Goal: Entertainment & Leisure: Consume media (video, audio)

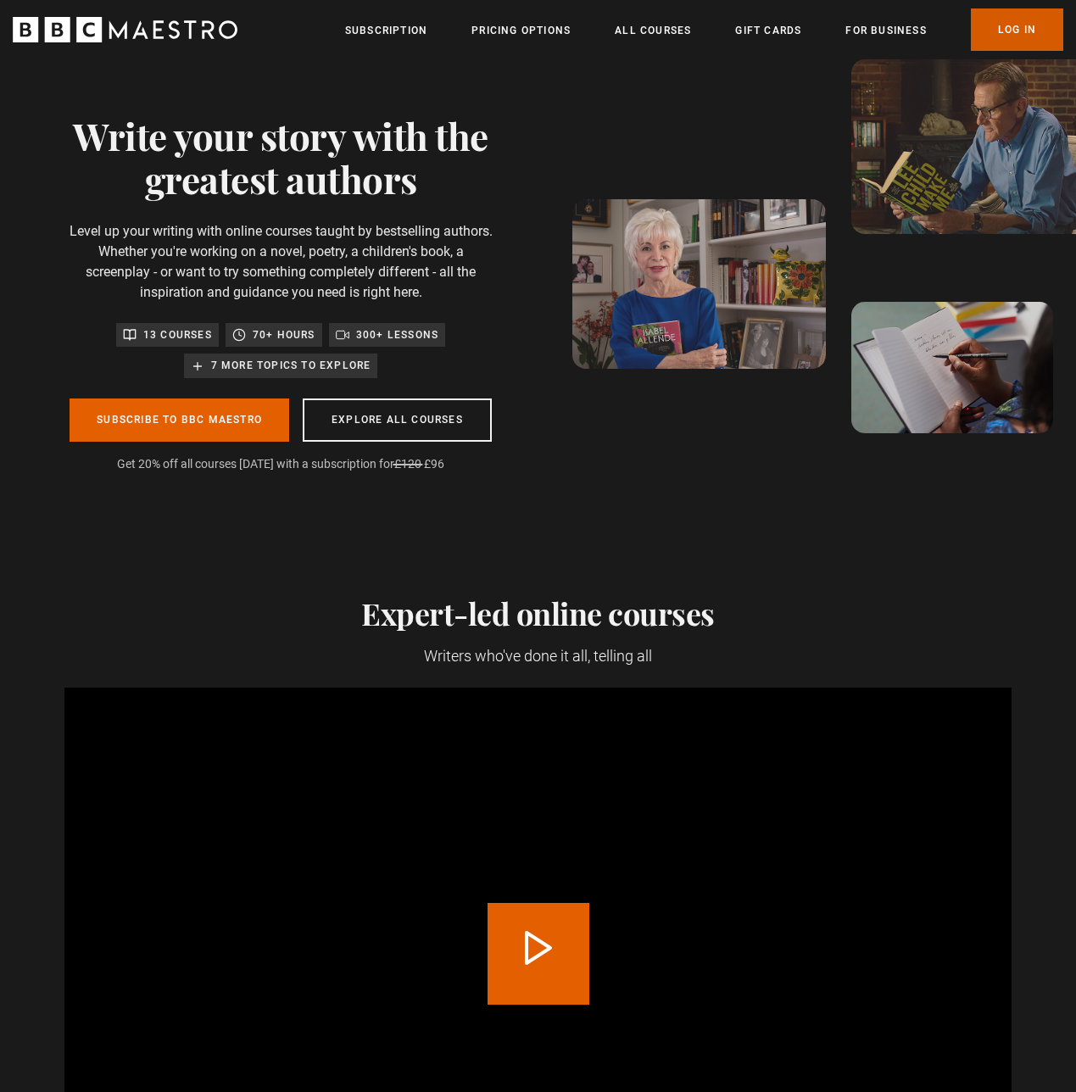
click at [1020, 24] on link "Log In" at bounding box center [1017, 29] width 92 height 42
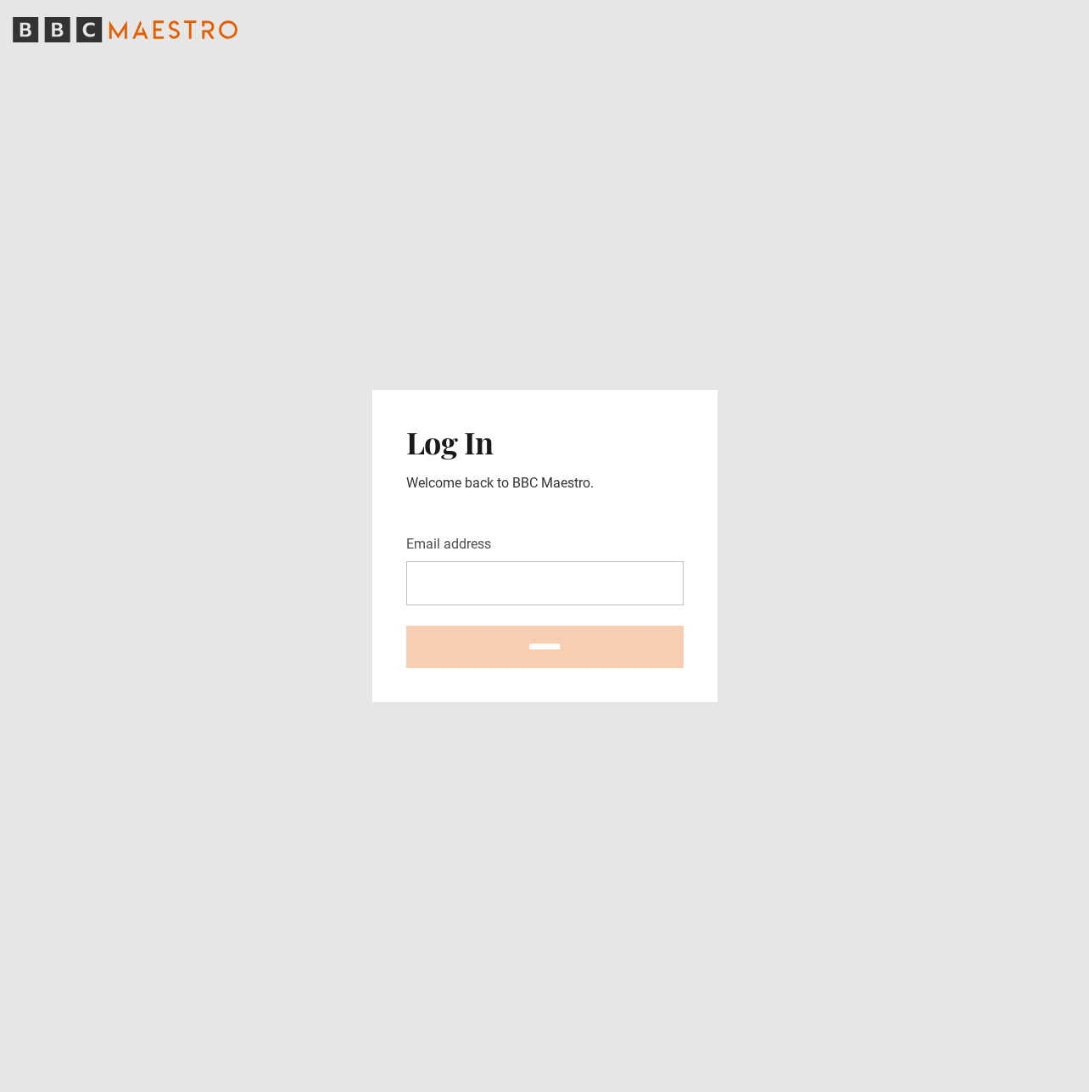
type input "**********"
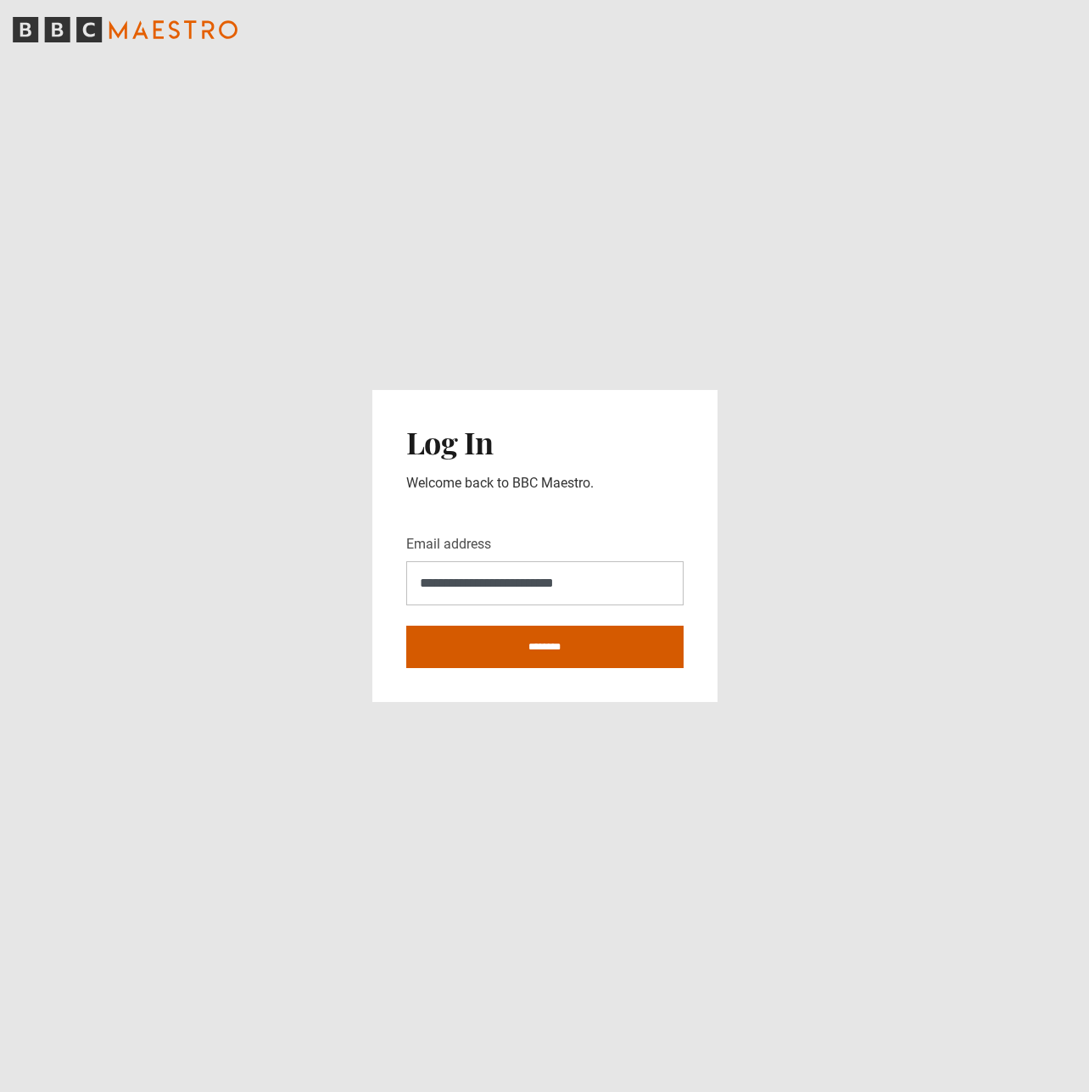
click at [543, 655] on input "********" at bounding box center [544, 647] width 277 height 42
type input "**********"
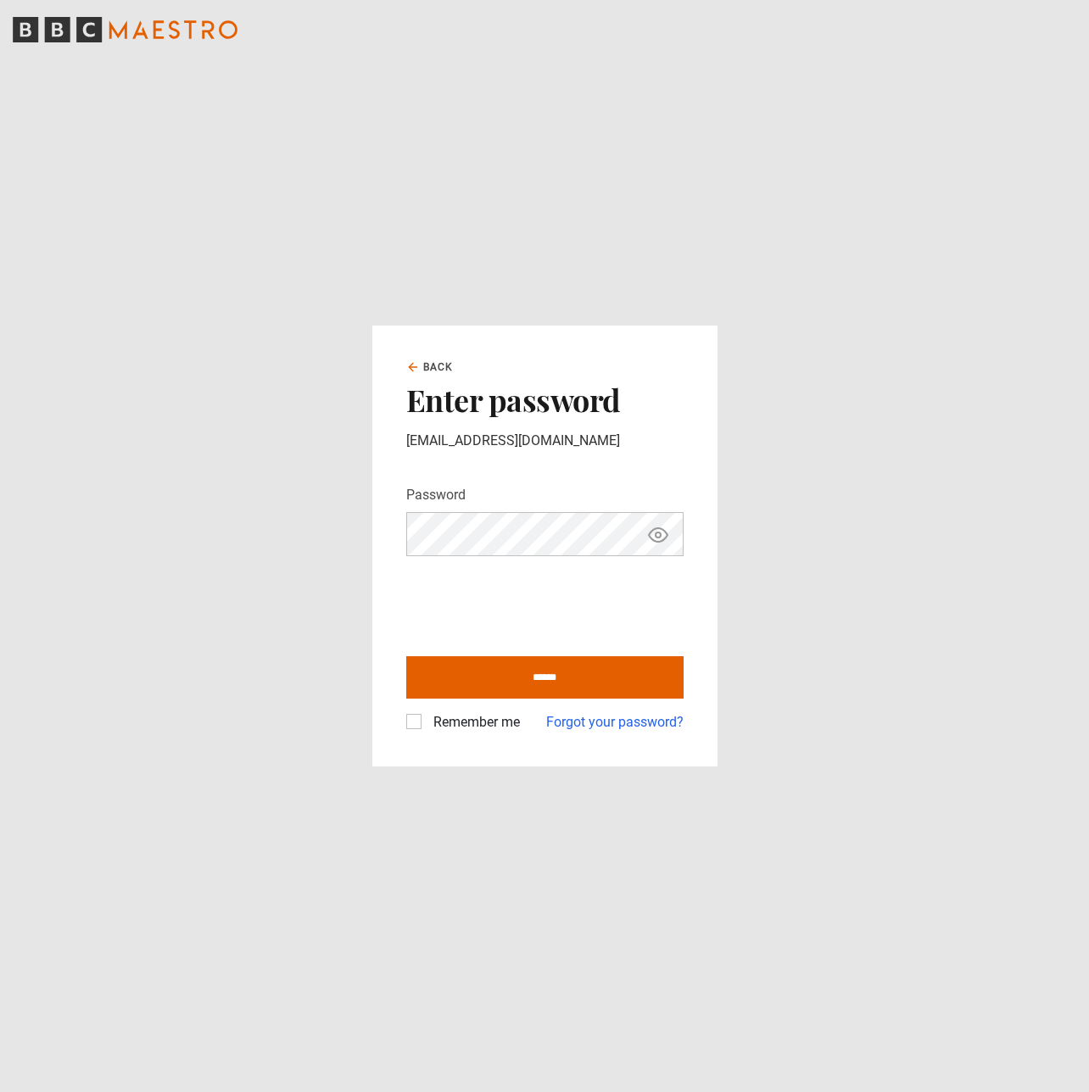
click at [426, 727] on label "Remember me" at bounding box center [472, 722] width 93 height 20
click at [526, 682] on input "******" at bounding box center [544, 677] width 277 height 42
type input "**********"
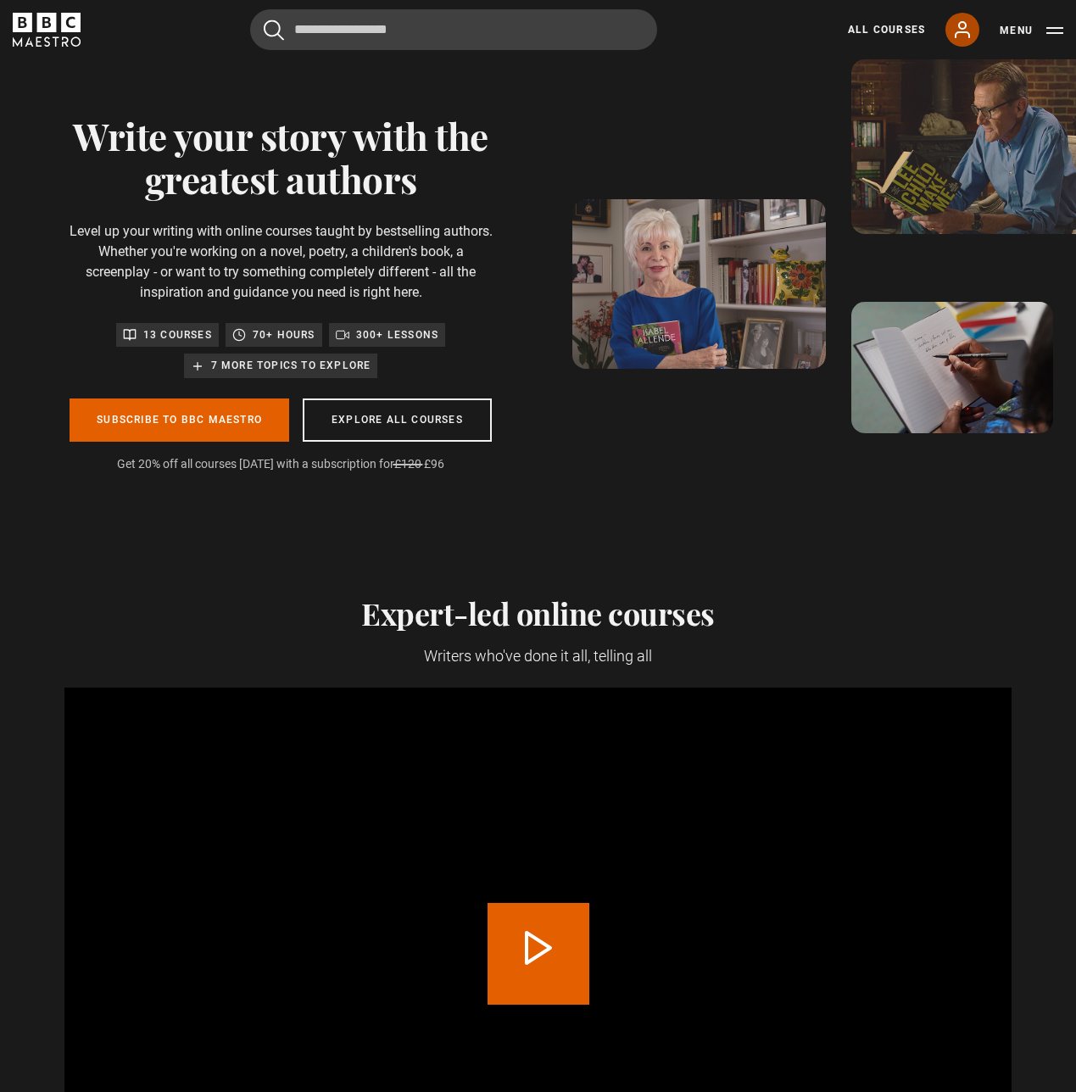
click at [971, 36] on icon at bounding box center [962, 29] width 20 height 20
click at [970, 30] on icon at bounding box center [962, 29] width 20 height 20
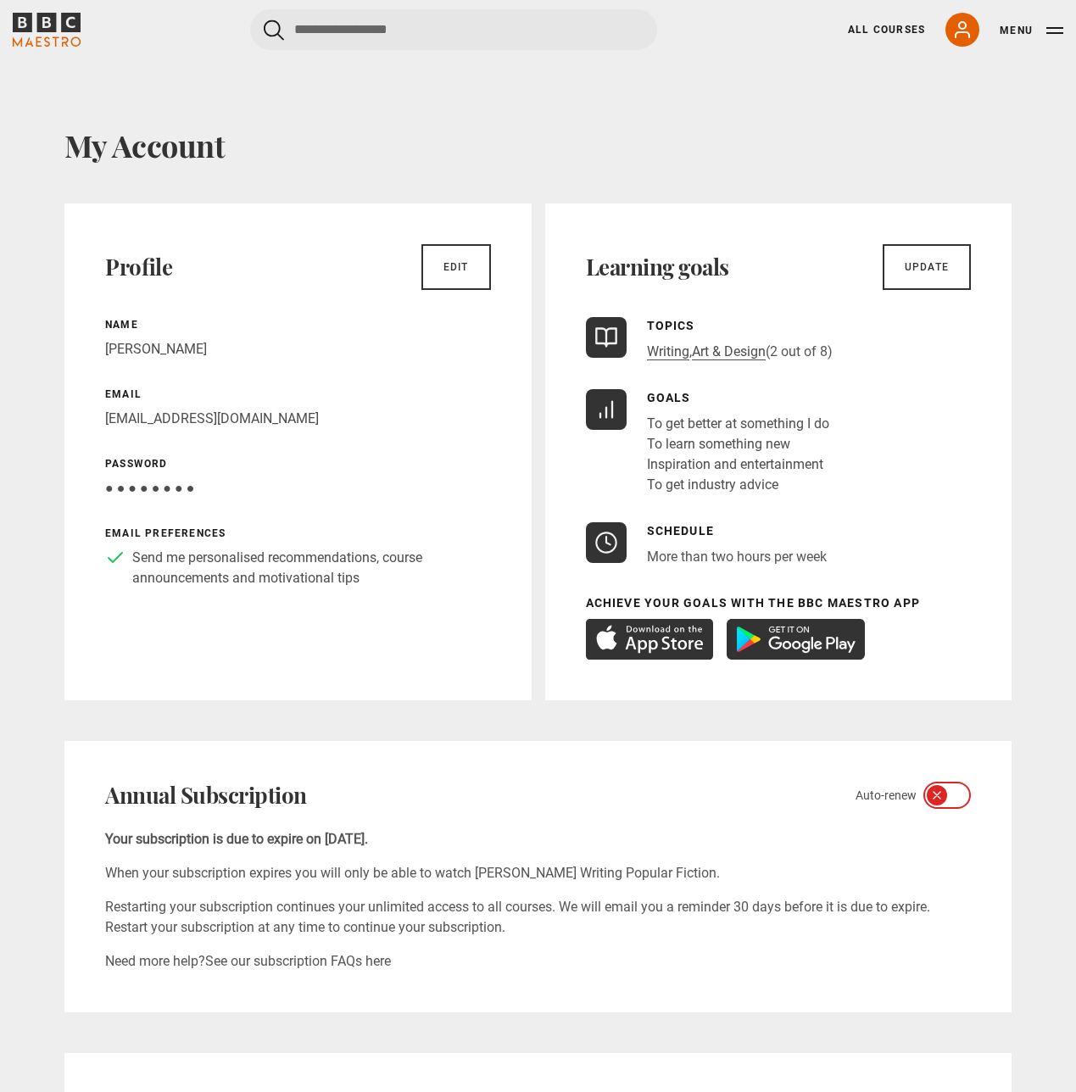
click at [53, 19] on icon "BBC Maestro" at bounding box center [46, 22] width 19 height 19
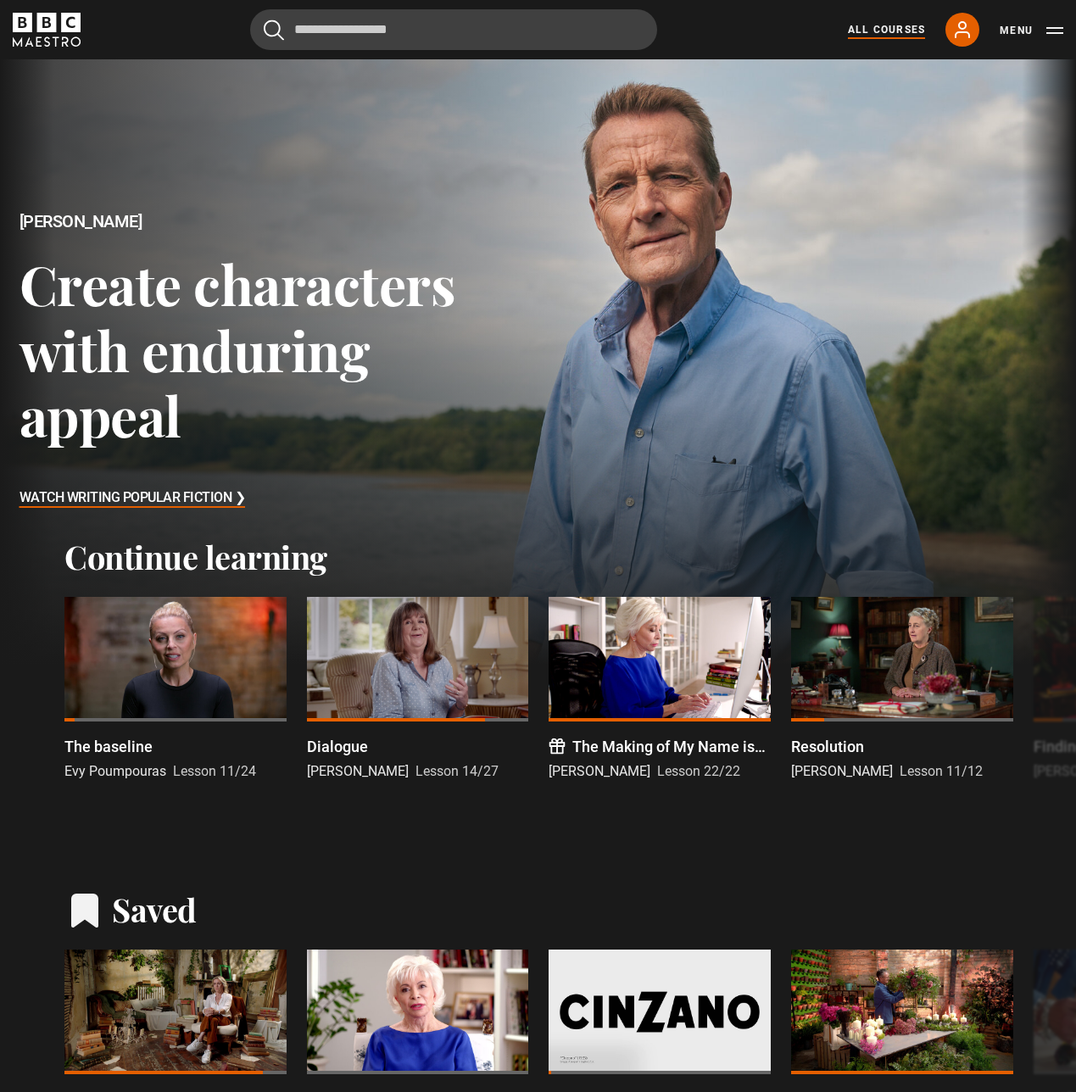
click at [882, 33] on link "All Courses" at bounding box center [886, 29] width 77 height 15
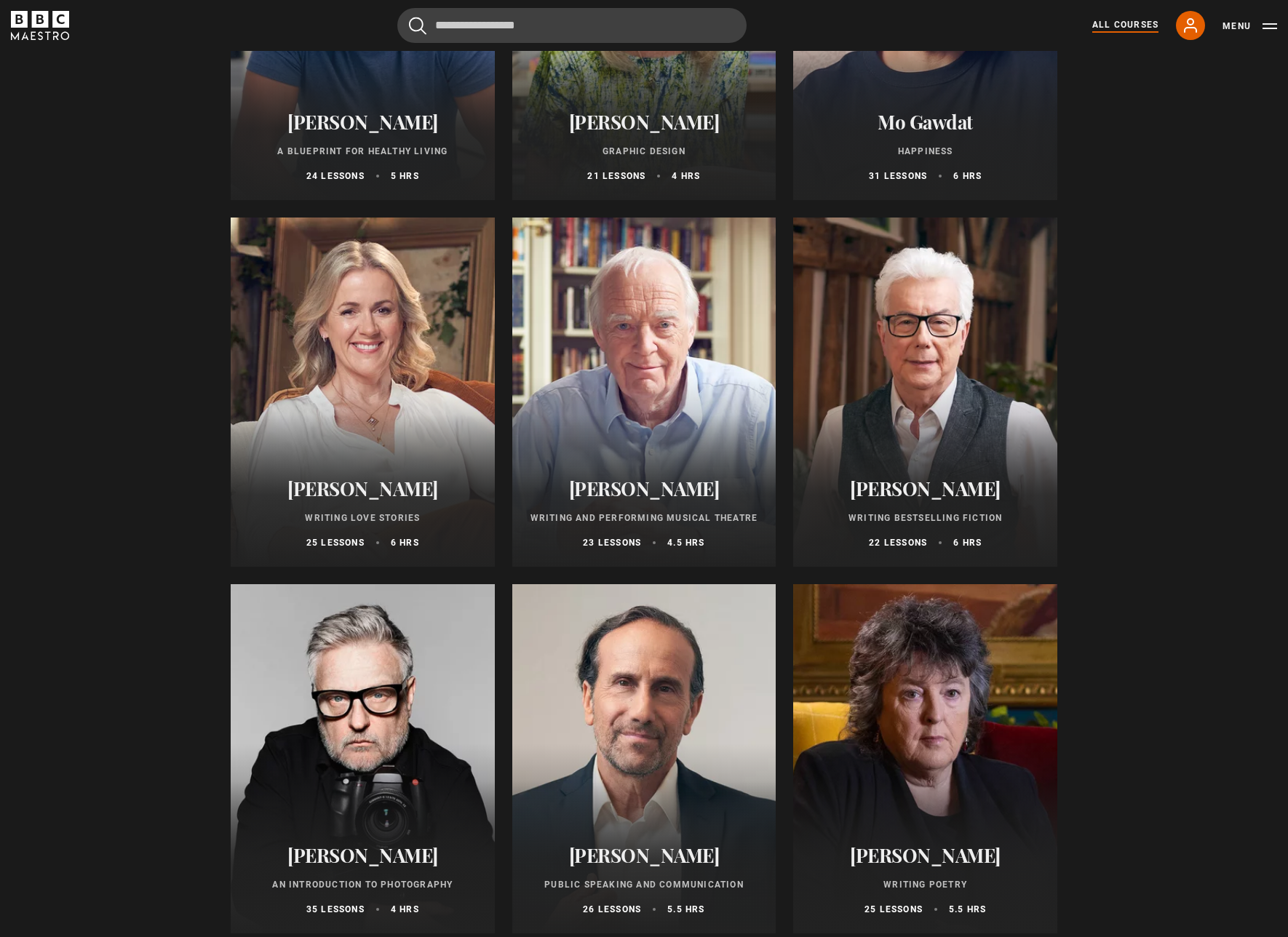
scroll to position [2748, 0]
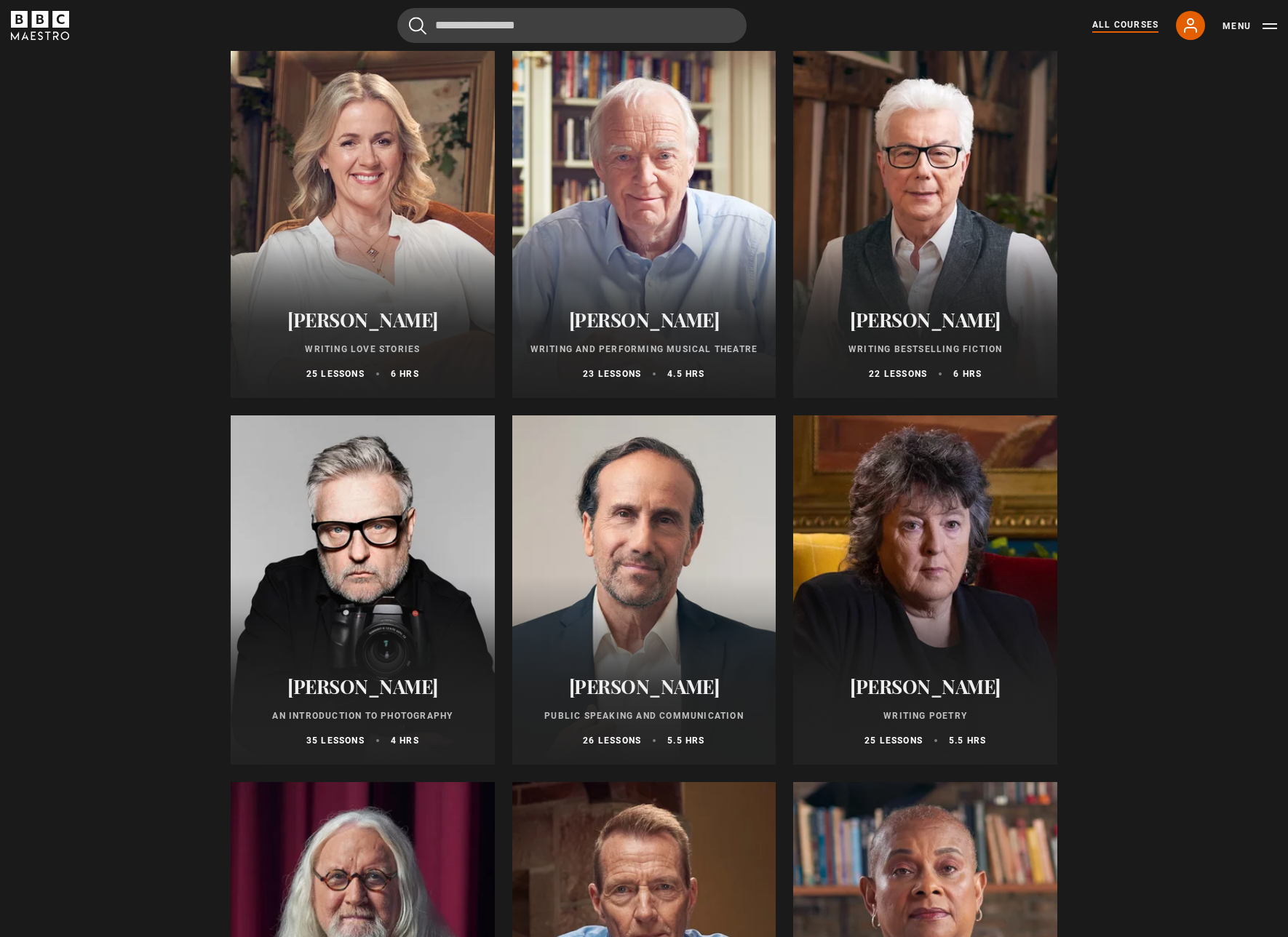
click at [920, 323] on h2 "[PERSON_NAME]" at bounding box center [924, 319] width 229 height 22
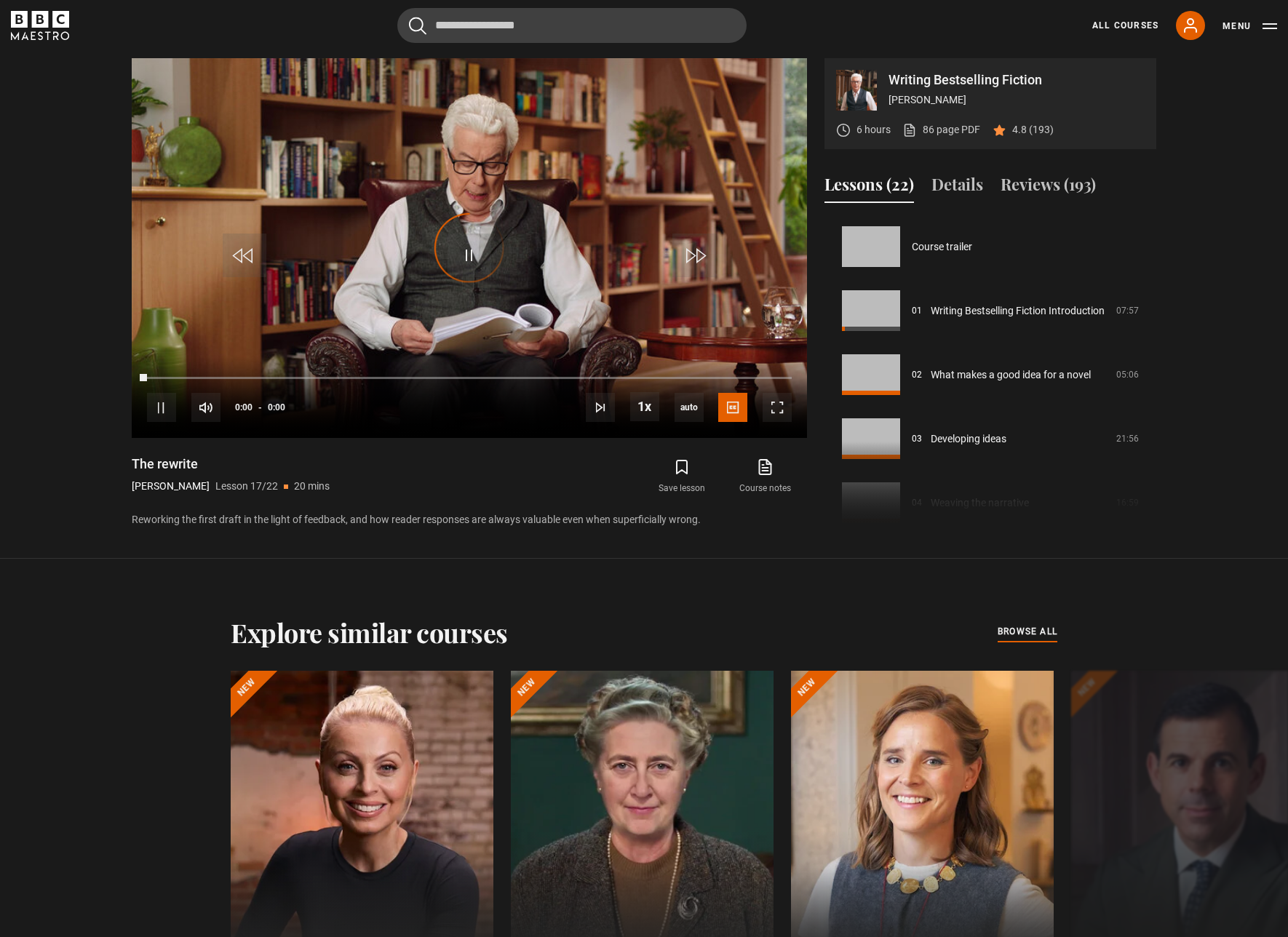
scroll to position [1025, 0]
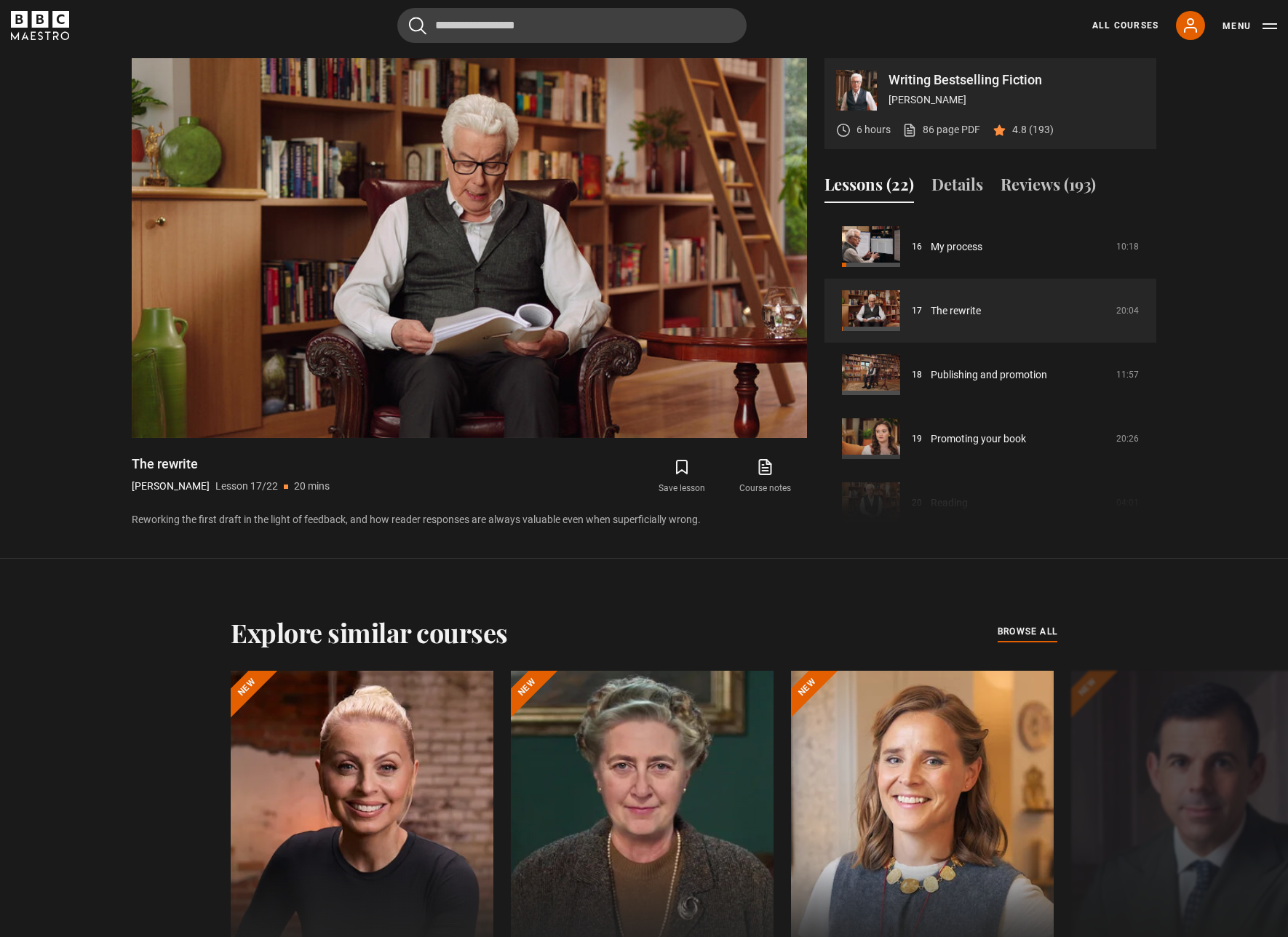
drag, startPoint x: 1152, startPoint y: 451, endPoint x: 1152, endPoint y: 379, distance: 72.0
click at [1152, 379] on div "Course trailer 01 Writing Bestselling Fiction Introduction 07:57 02 What makes …" at bounding box center [990, 372] width 332 height 314
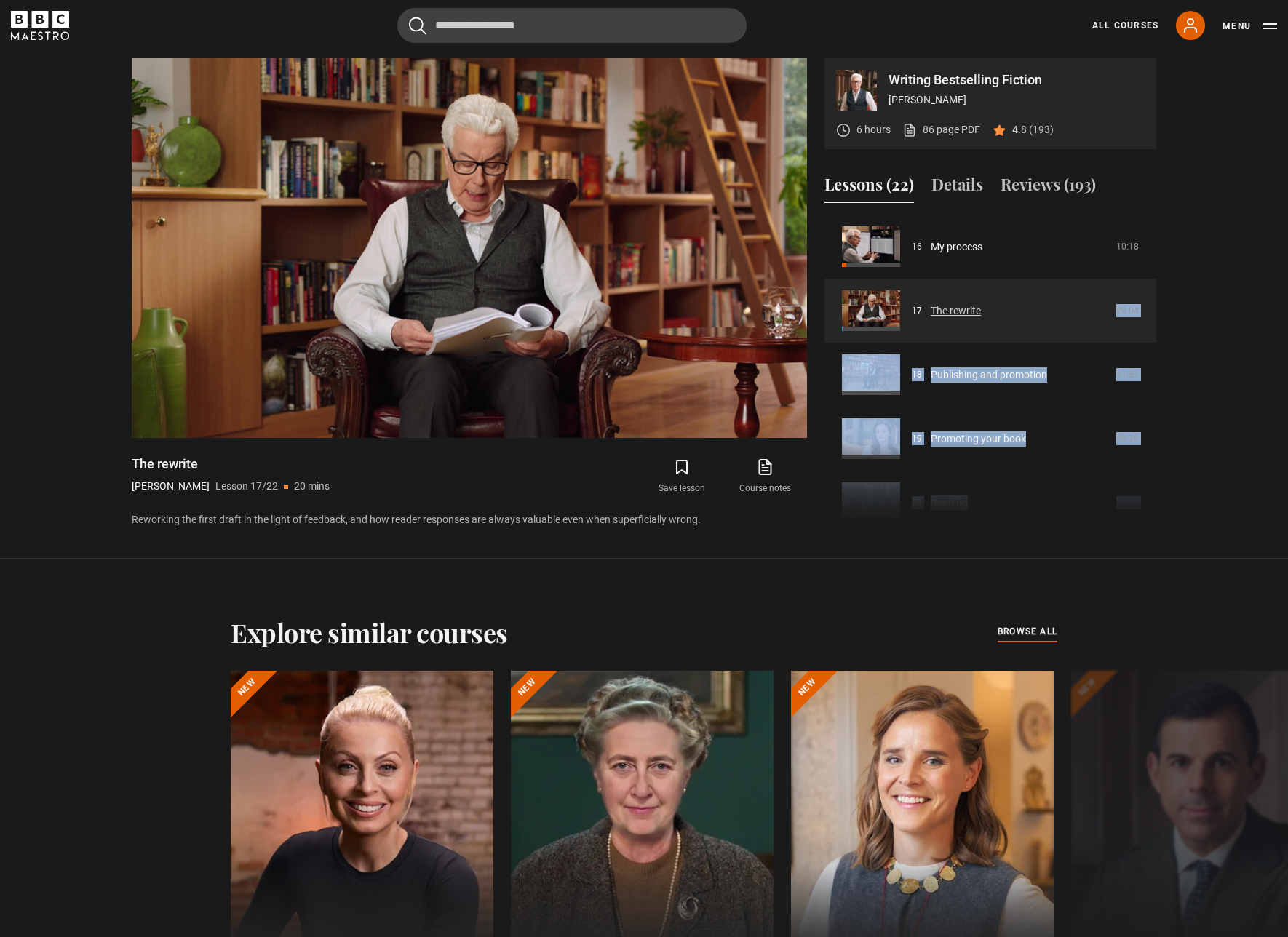
drag, startPoint x: 1152, startPoint y: 420, endPoint x: 1140, endPoint y: 334, distance: 86.8
click at [1140, 334] on div "Course trailer 01 Writing Bestselling Fiction Introduction 07:57 02 What makes …" at bounding box center [990, 372] width 332 height 314
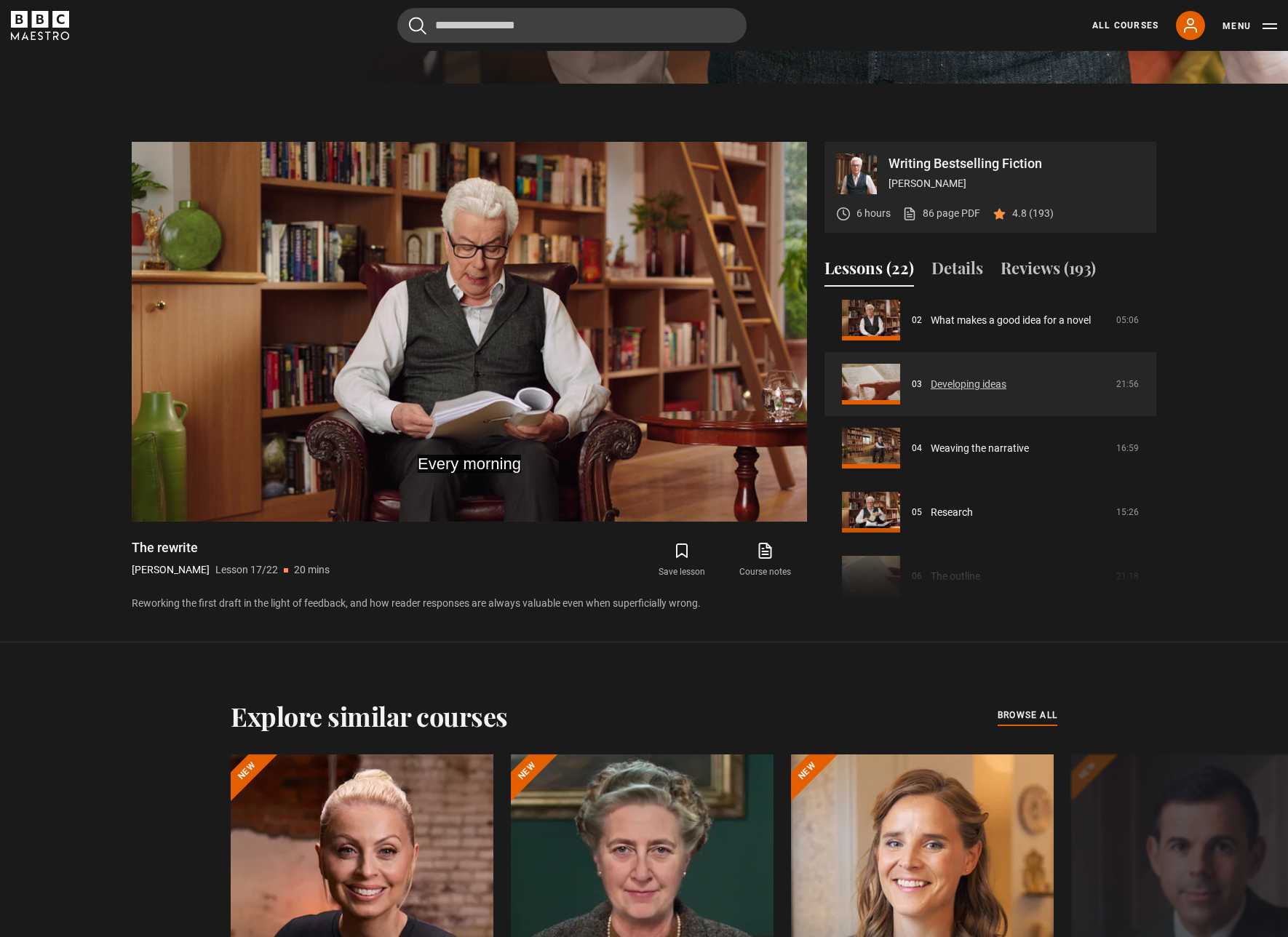
scroll to position [168, 0]
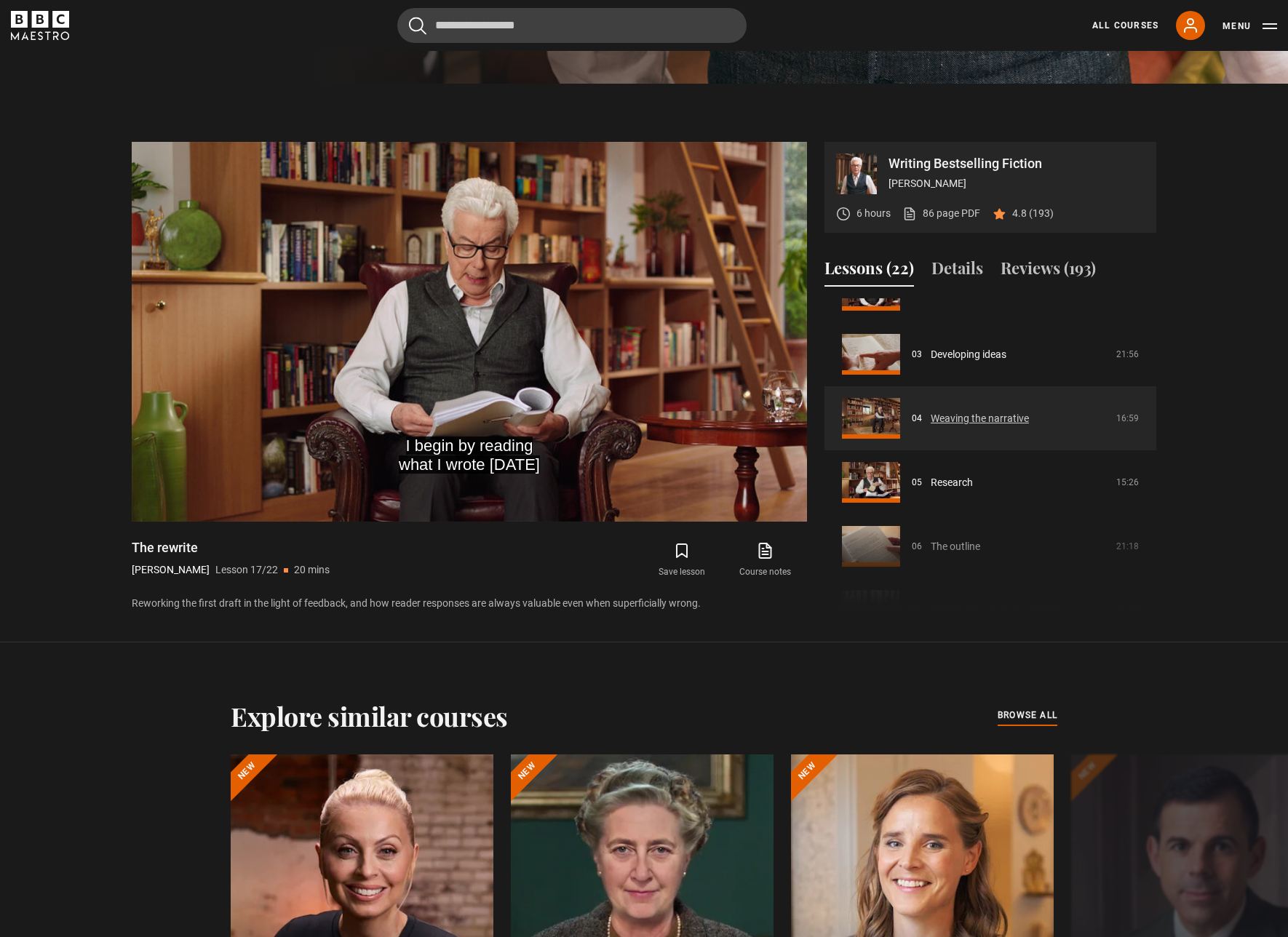
click at [997, 414] on link "Weaving the narrative" at bounding box center [979, 419] width 98 height 15
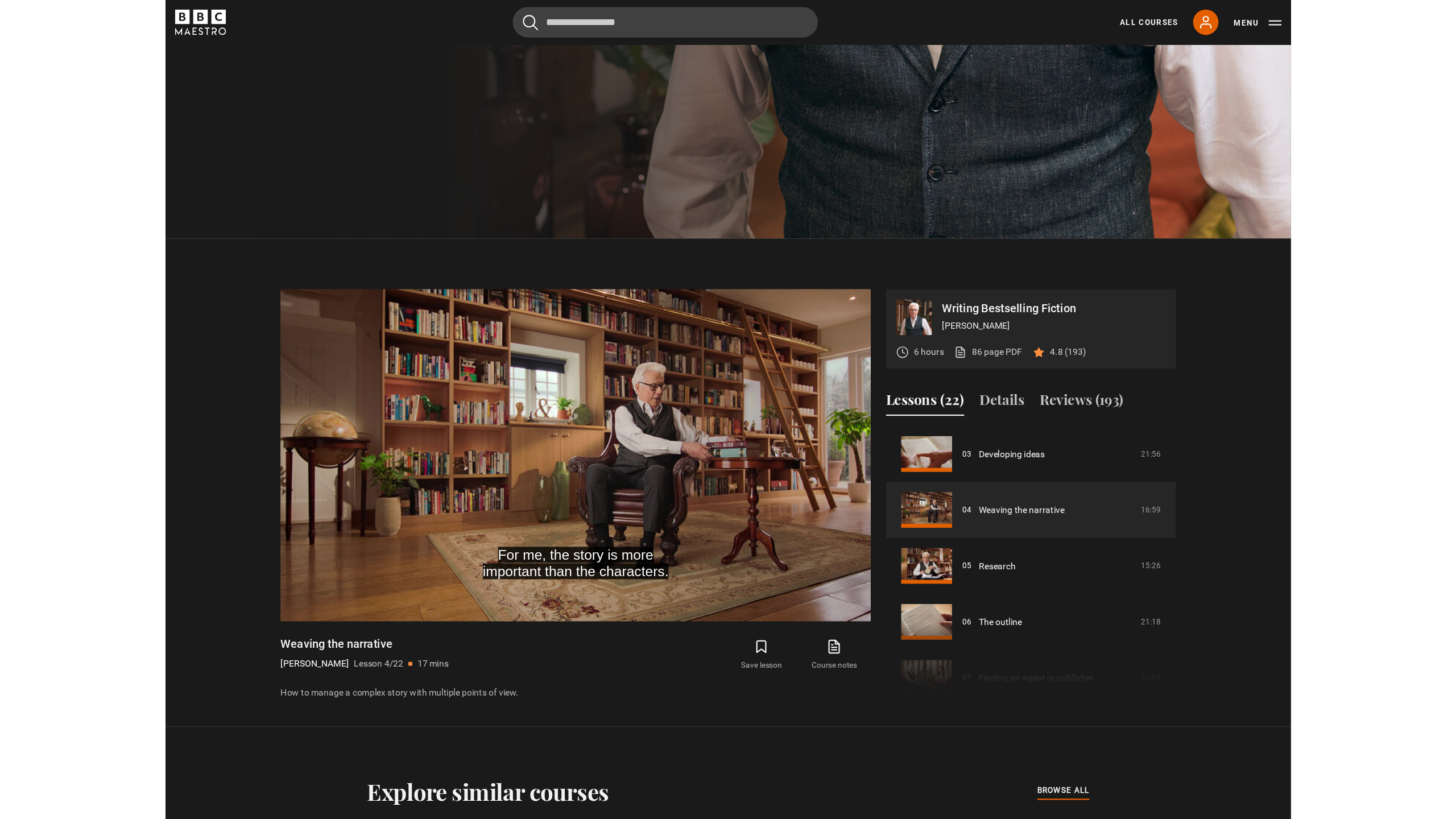
scroll to position [547, 0]
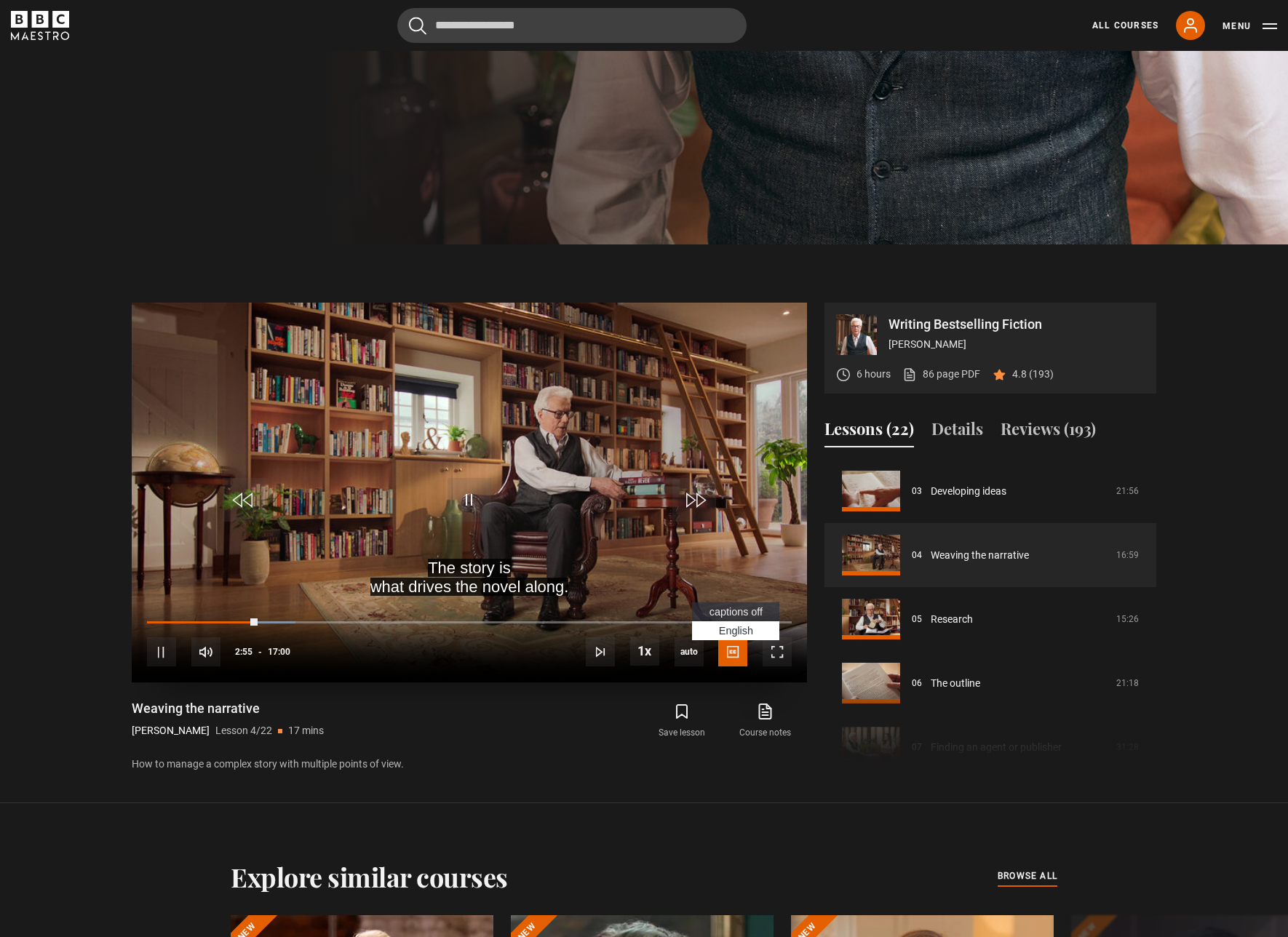
click at [733, 657] on span "Video Player" at bounding box center [733, 652] width 29 height 29
click at [717, 614] on span "captions off" at bounding box center [736, 612] width 53 height 12
click at [534, 753] on div "Weaving the narrative [PERSON_NAME] Lesson 4/22 17 mins How to manage a complex…" at bounding box center [469, 736] width 675 height 72
click at [776, 659] on span "Video Player" at bounding box center [777, 652] width 29 height 29
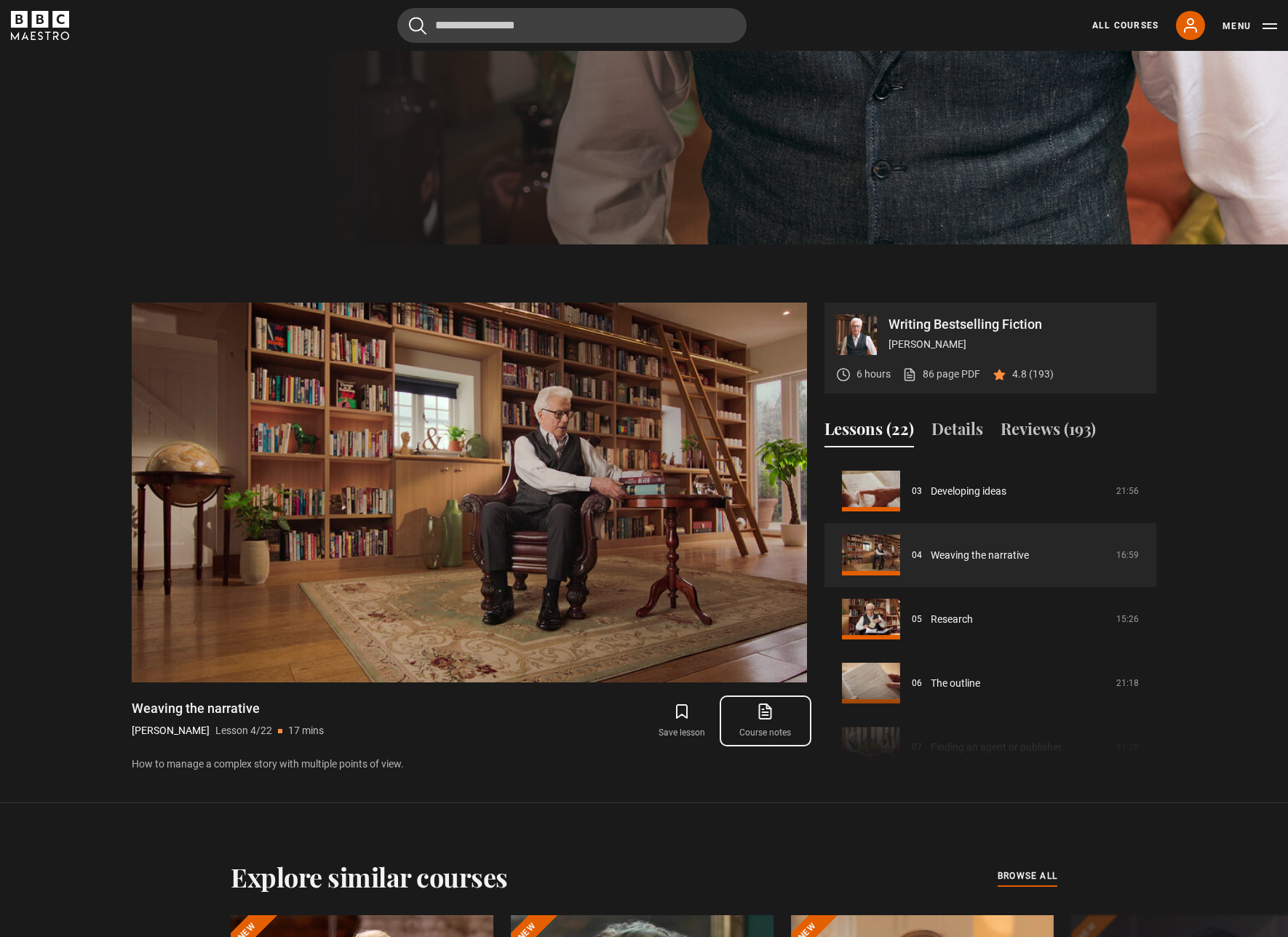
click at [763, 712] on icon at bounding box center [766, 710] width 9 height 11
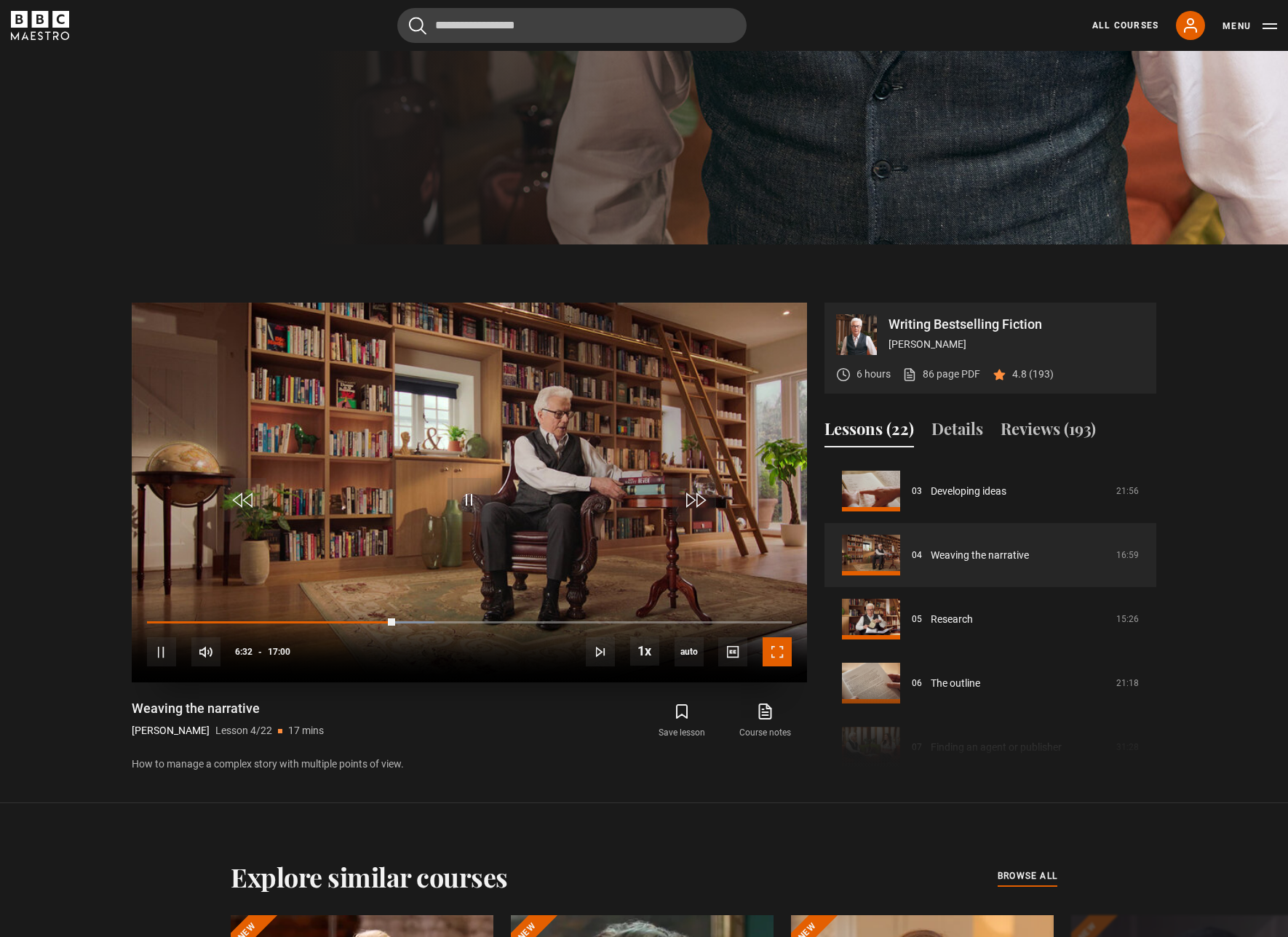
click at [782, 644] on span "Video Player" at bounding box center [777, 652] width 29 height 29
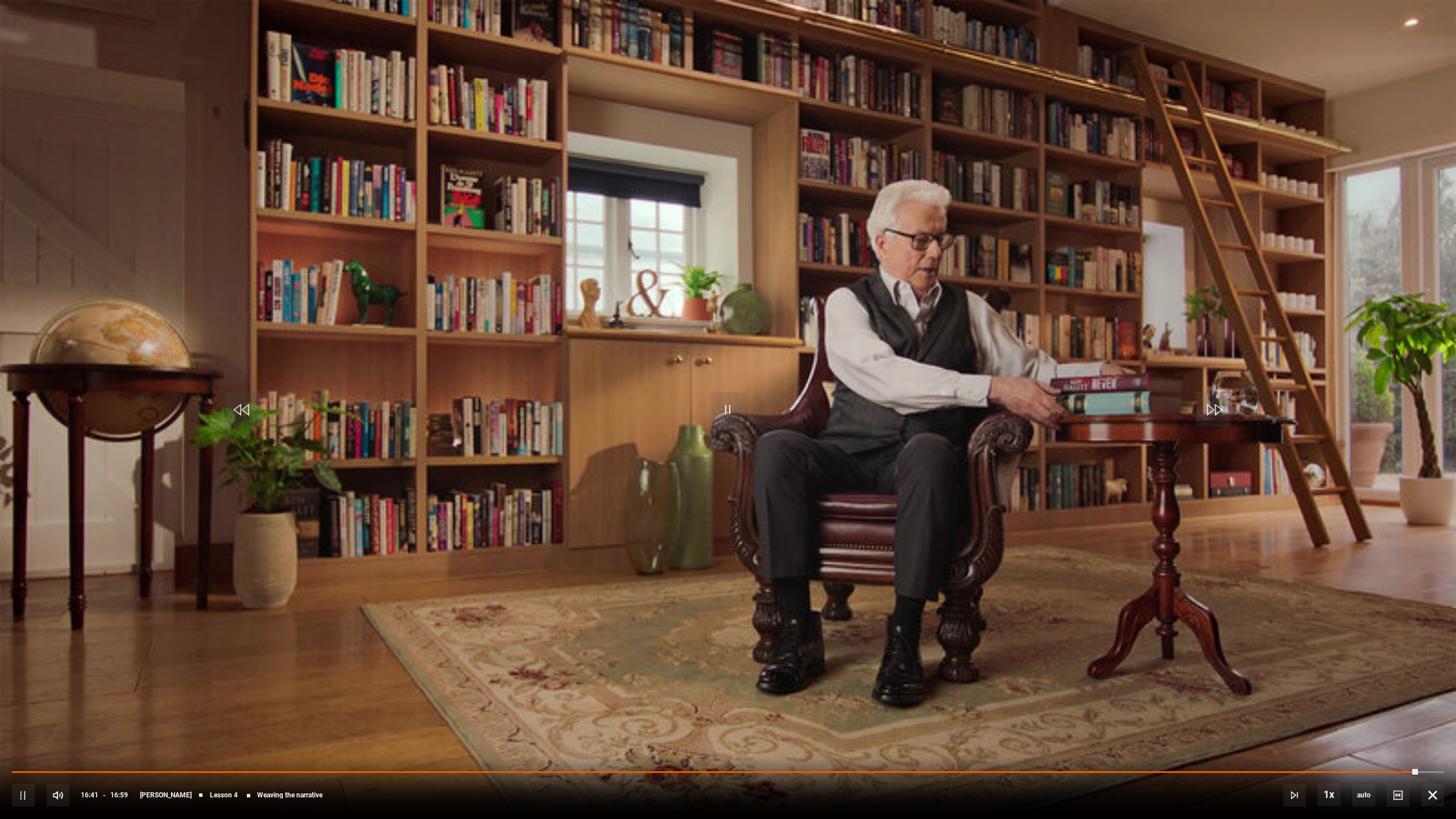
click at [1006, 732] on div "16:41" at bounding box center [715, 772] width 1406 height 2
click at [1006, 732] on div "10s Skip Back 10 seconds Pause 10s Skip Forward 10 seconds Loaded : 100.00% 15:…" at bounding box center [728, 787] width 1456 height 63
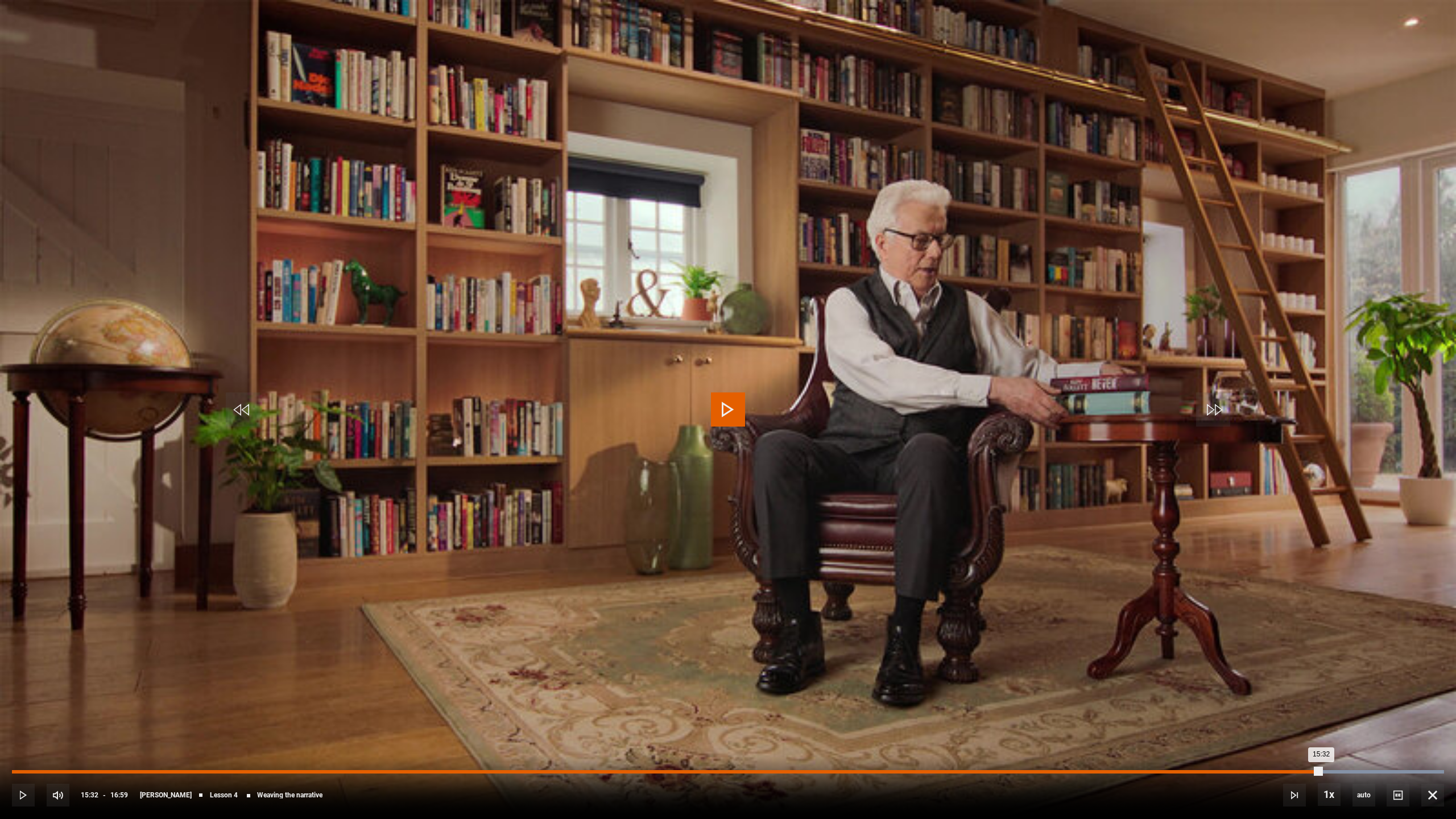
click at [1006, 732] on div "Loaded : 100.00% 15:32 15:32" at bounding box center [728, 771] width 1433 height 3
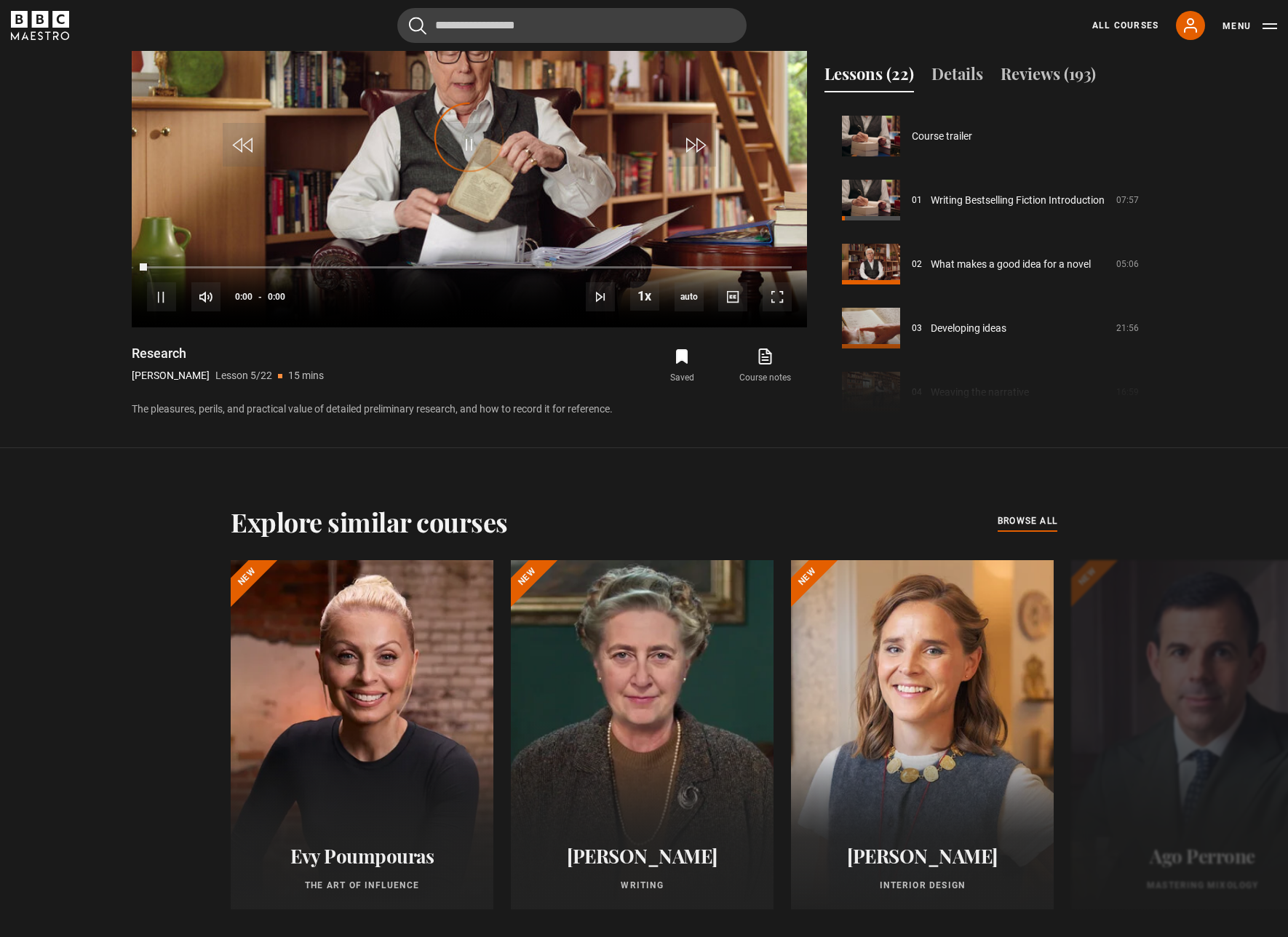
scroll to position [256, 0]
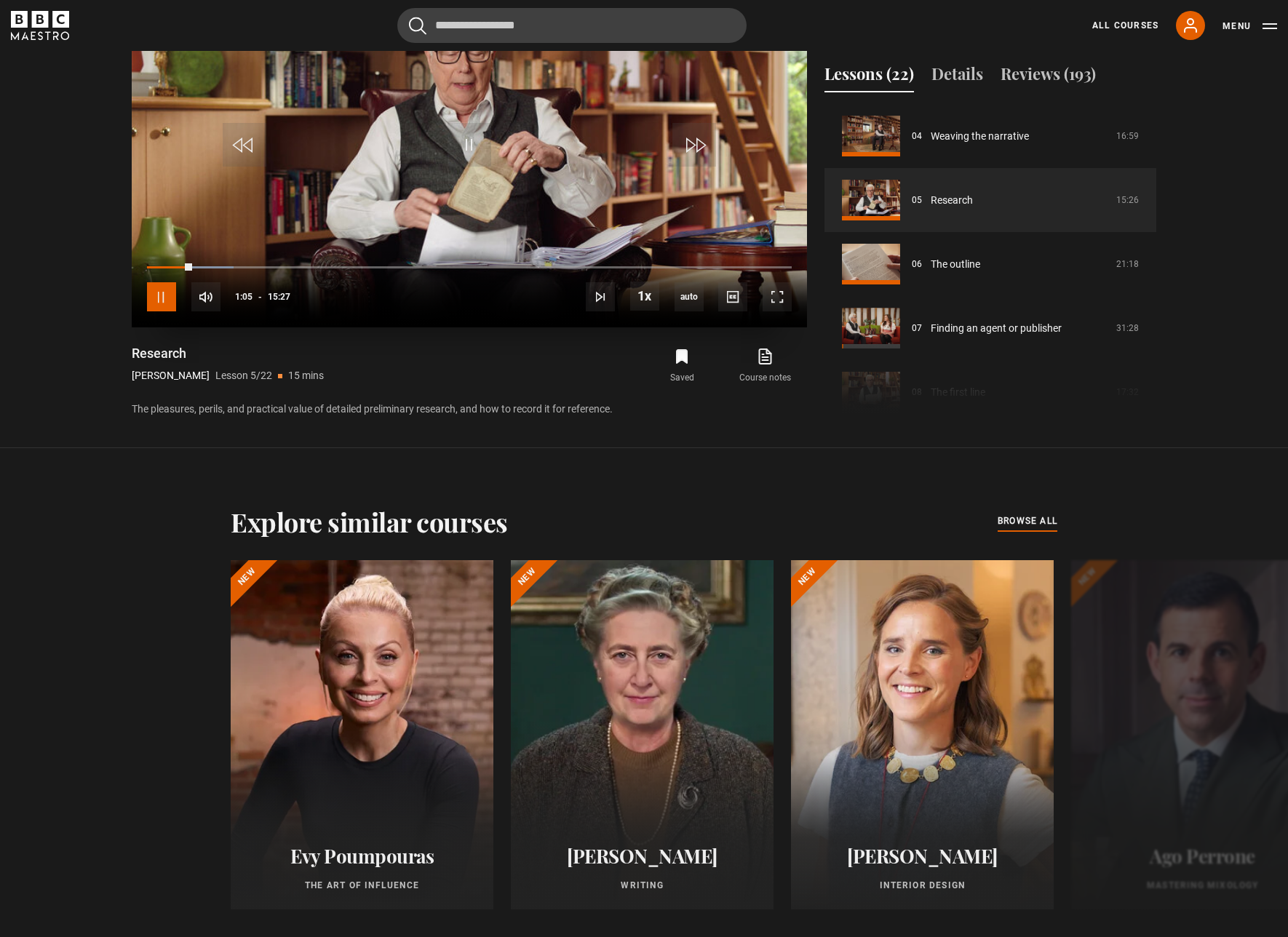
click at [157, 289] on span "Video Player" at bounding box center [161, 297] width 29 height 29
